Goal: Navigation & Orientation: Find specific page/section

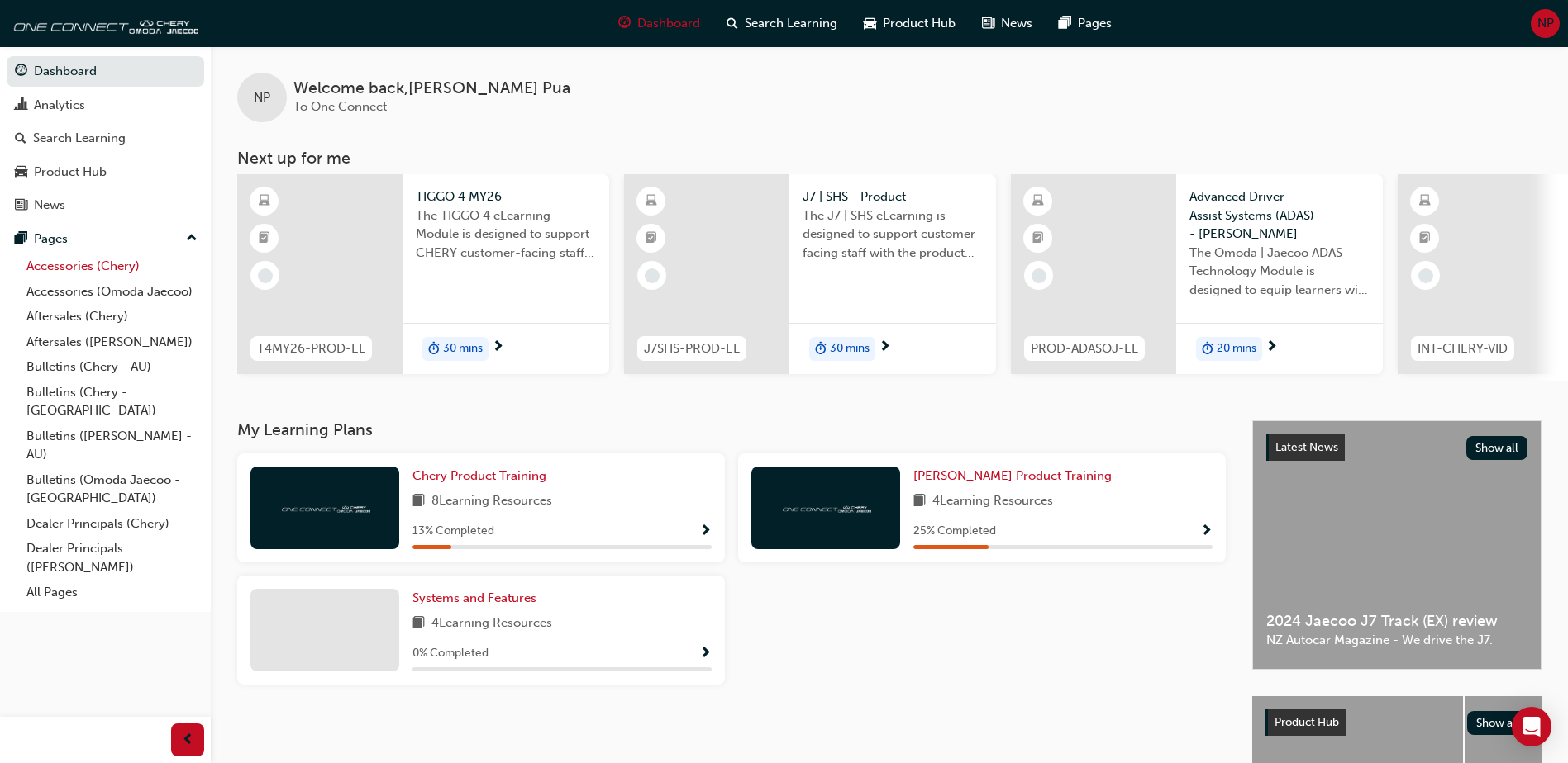
click at [111, 270] on link "Accessories (Chery)" at bounding box center [112, 266] width 184 height 25
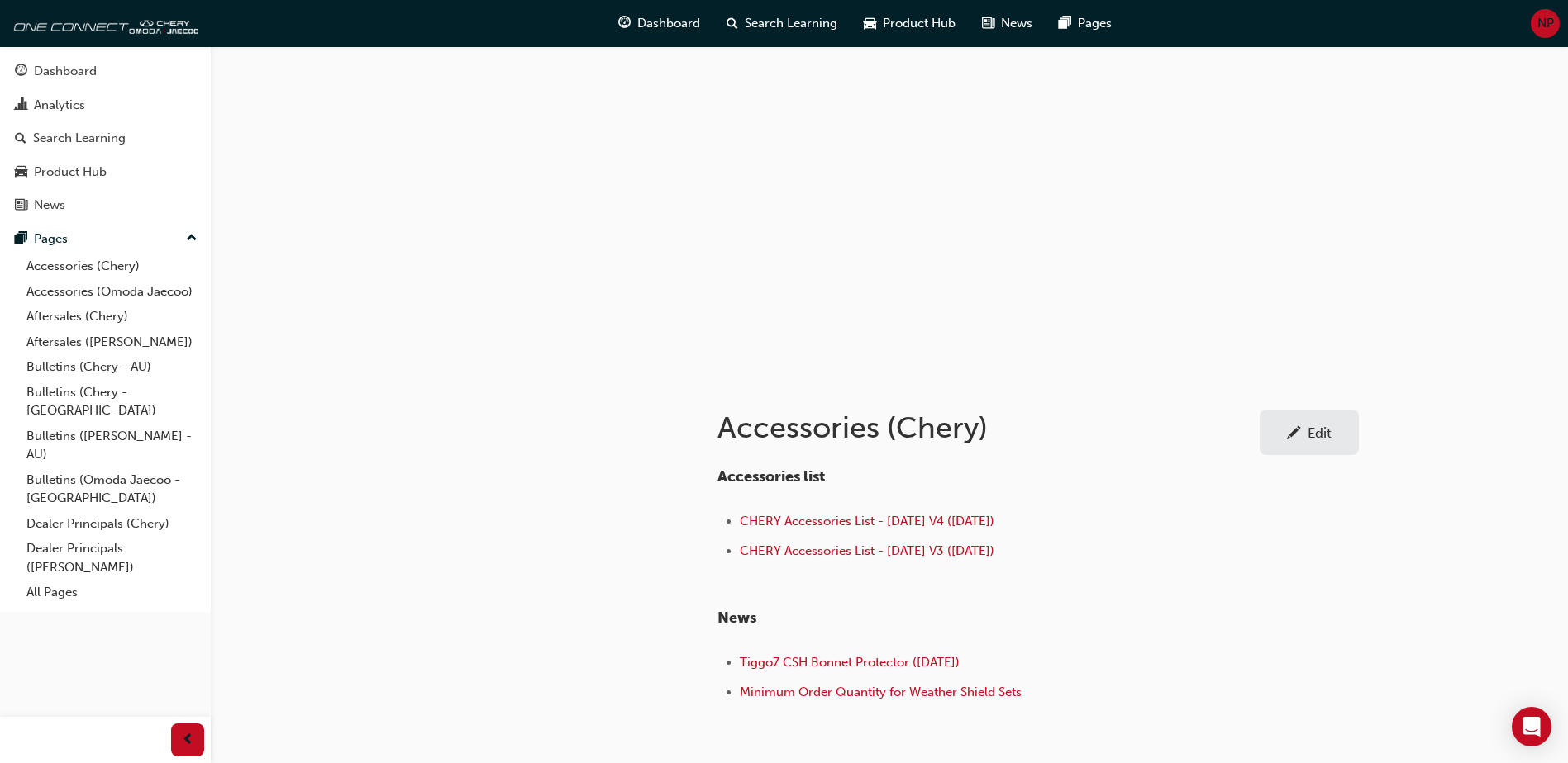
click at [1435, 570] on div "Accessories (Chery) Edit Accessories list CHERY Accessories List - [DATE] V4 ([…" at bounding box center [784, 432] width 1568 height 866
click at [154, 294] on link "Accessories (Omoda Jaecoo)" at bounding box center [112, 292] width 184 height 25
